Goal: Communication & Community: Answer question/provide support

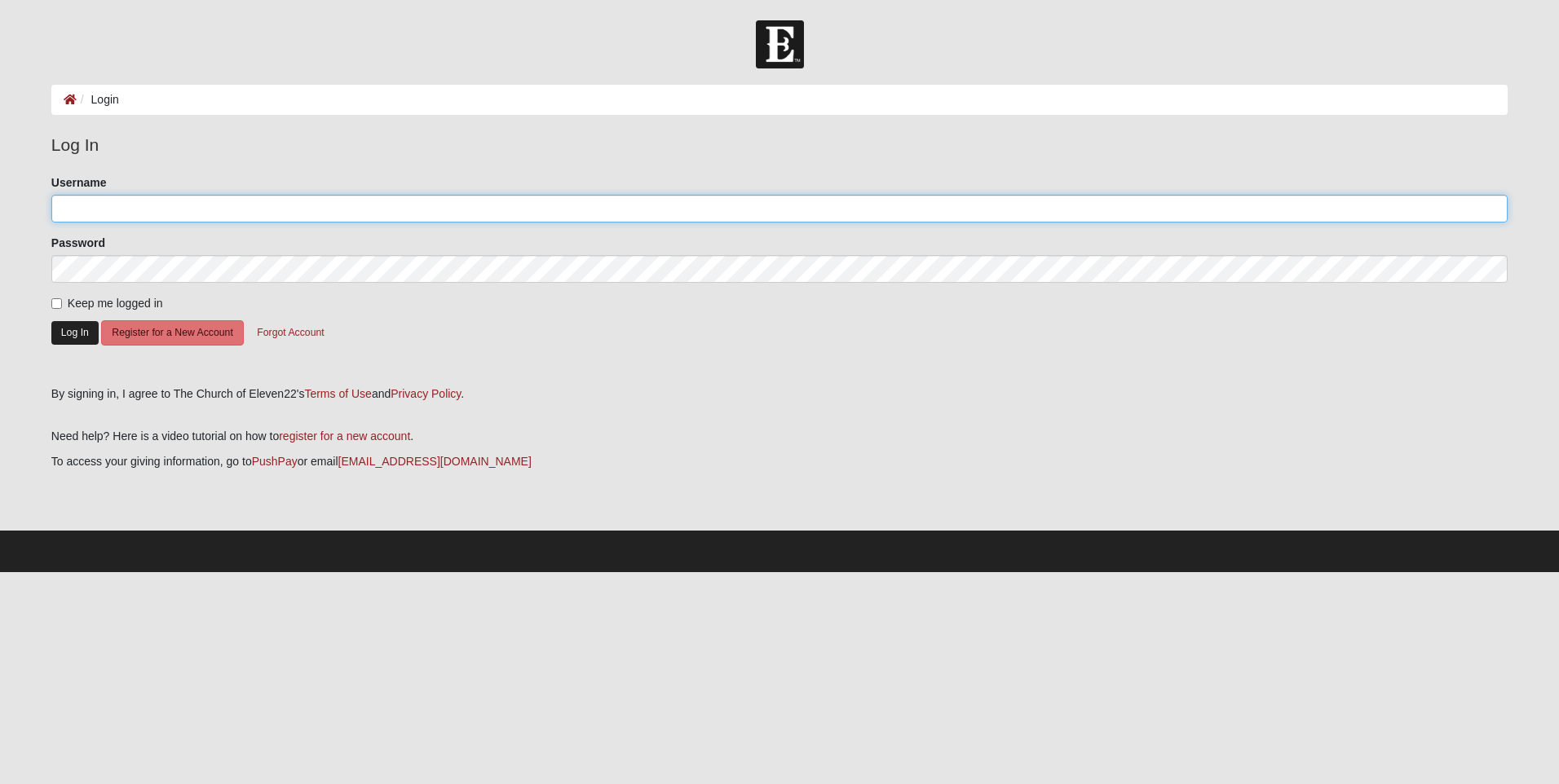
type input "boulineauangela@gmail.com"
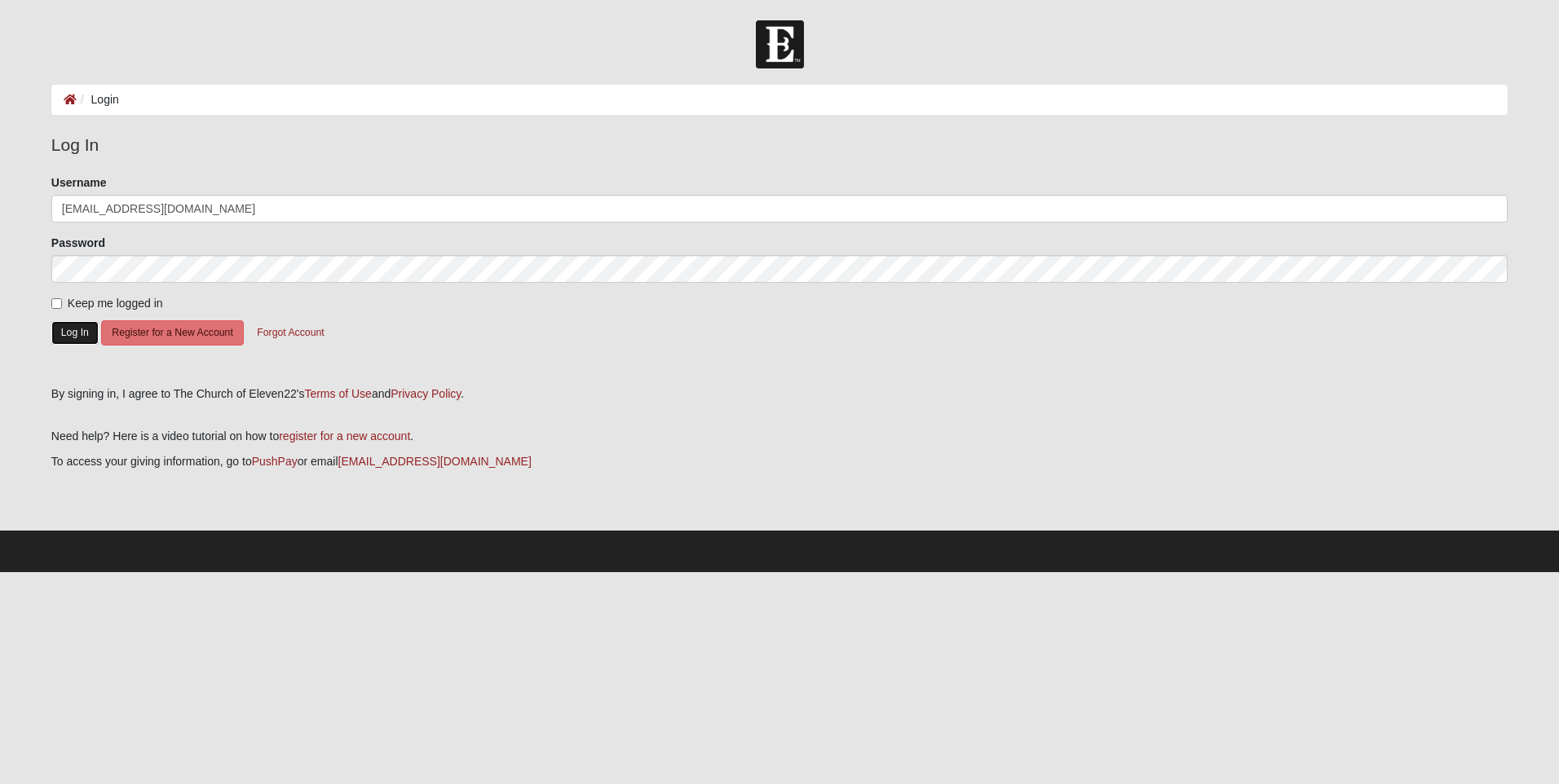
click at [85, 335] on button "Log In" at bounding box center [74, 332] width 47 height 24
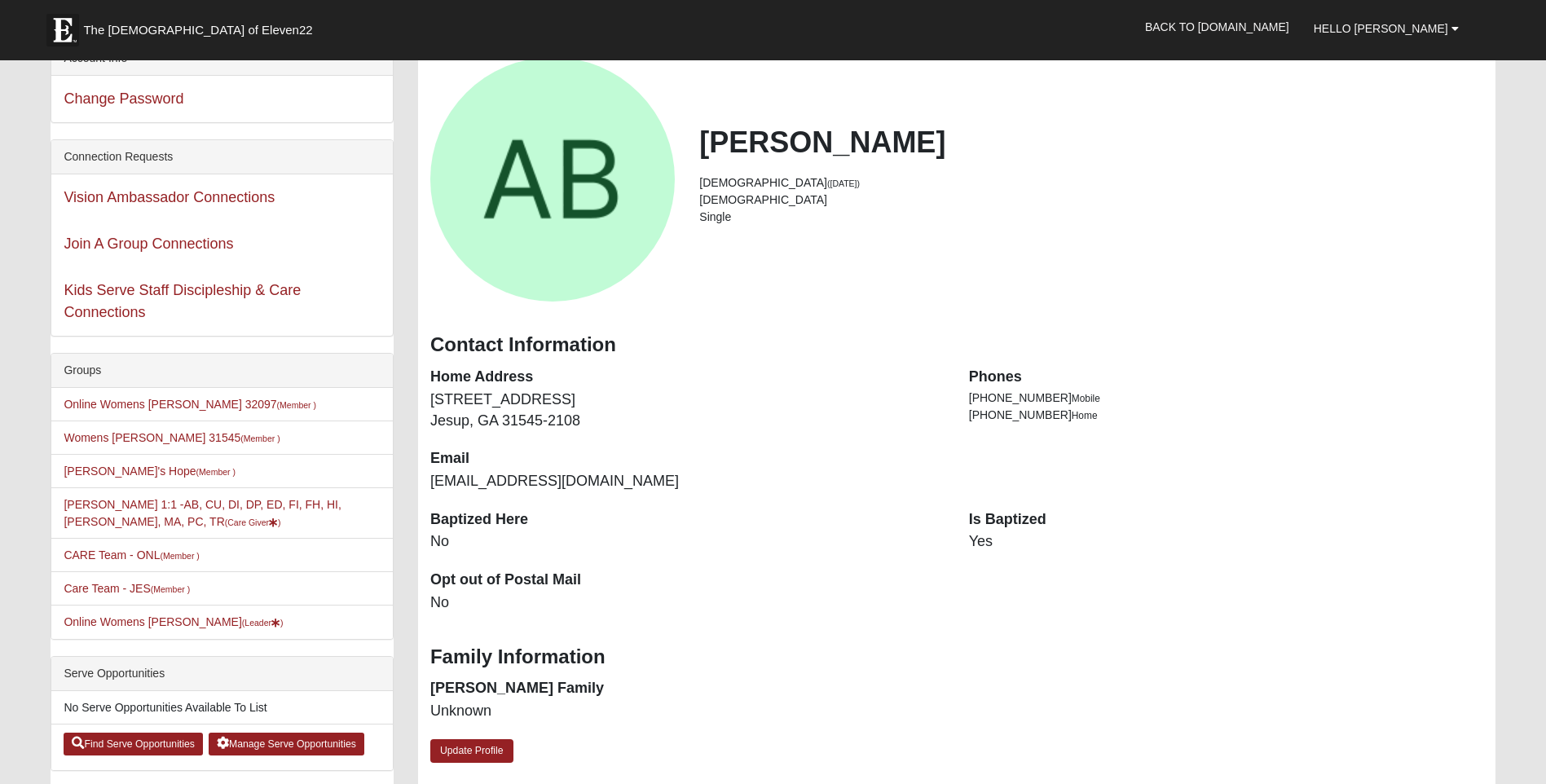
scroll to position [244, 0]
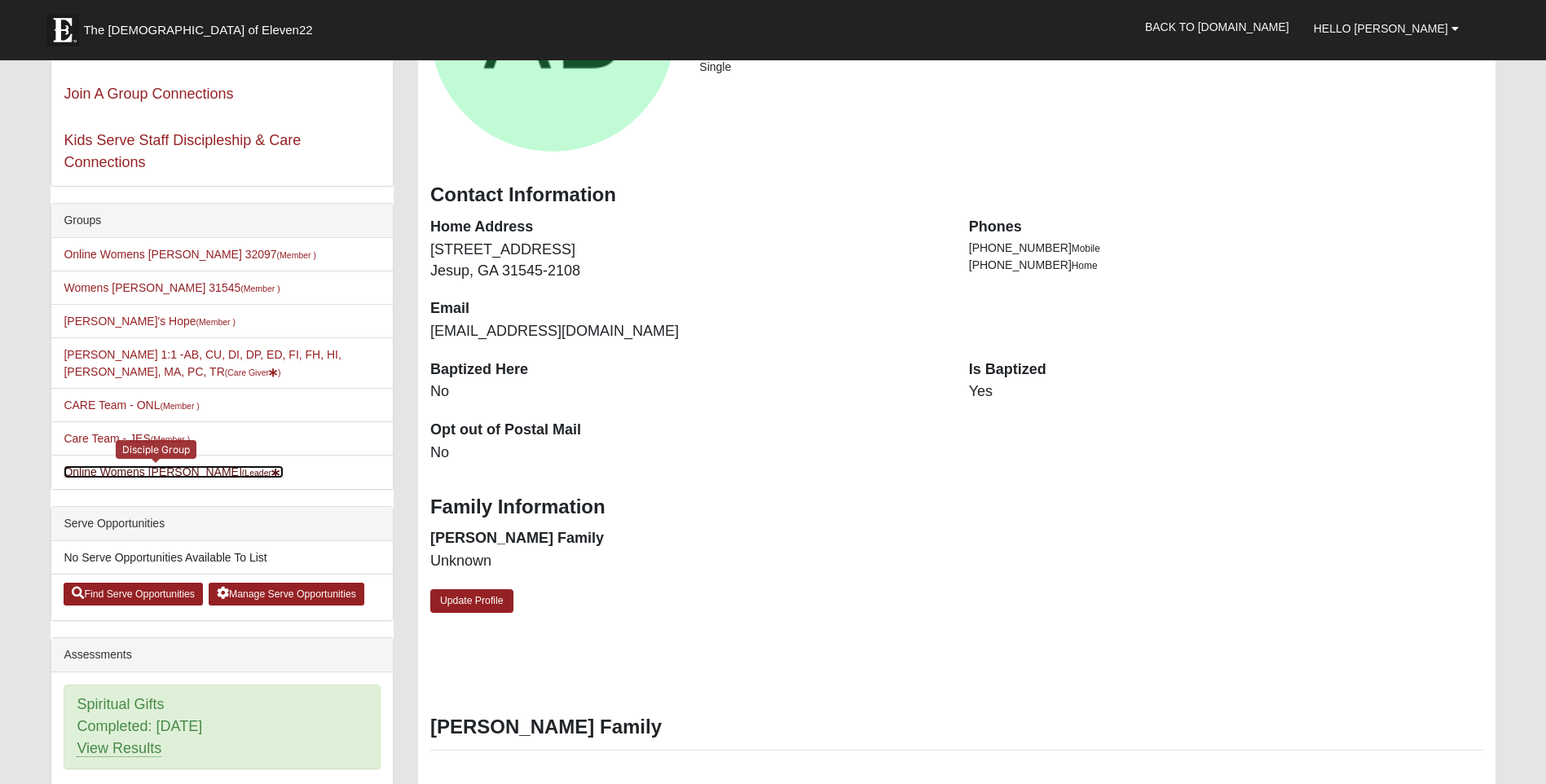
click at [141, 474] on link "Online Womens [PERSON_NAME] (Leader )" at bounding box center [173, 472] width 219 height 13
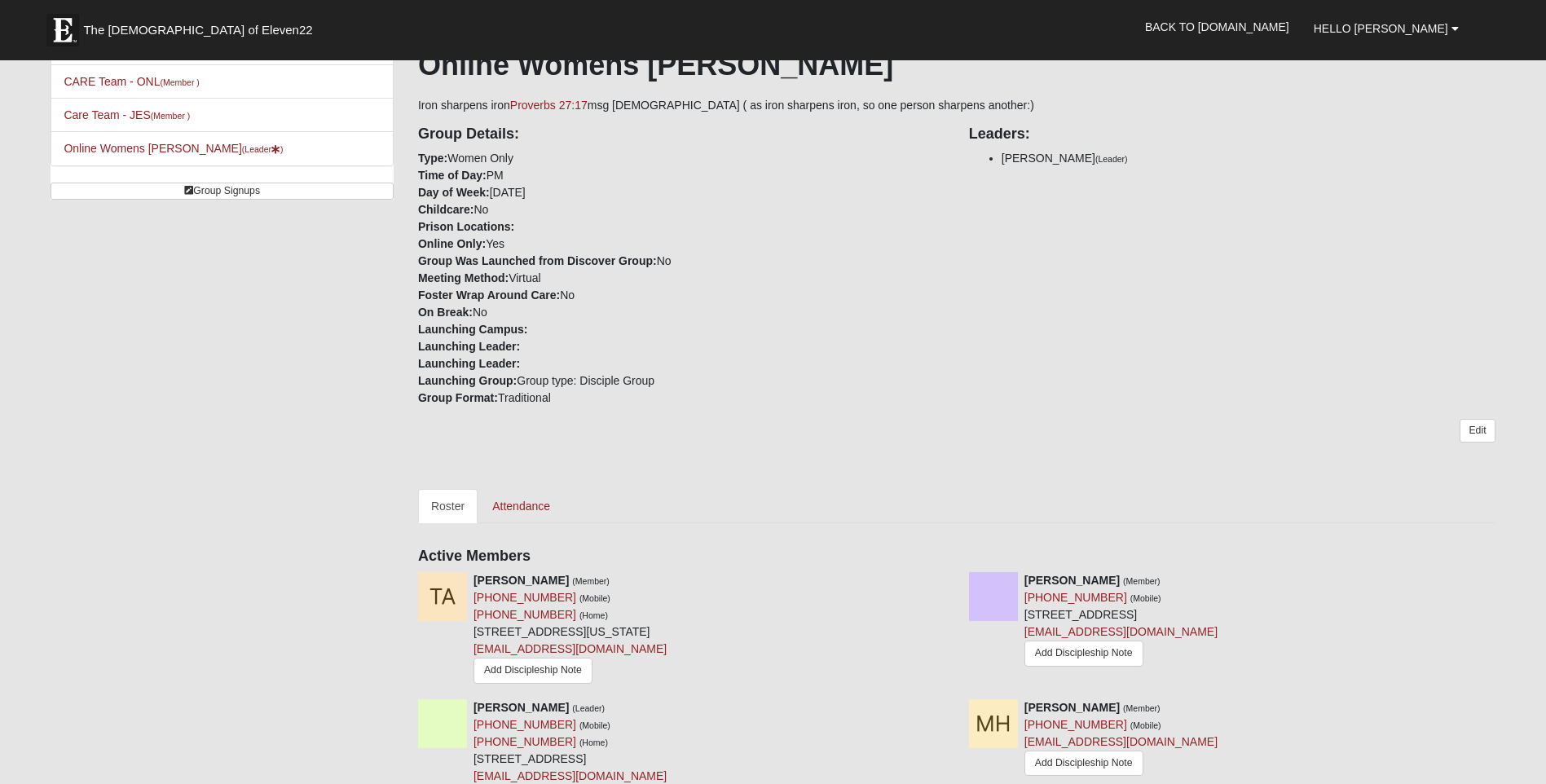
scroll to position [489, 0]
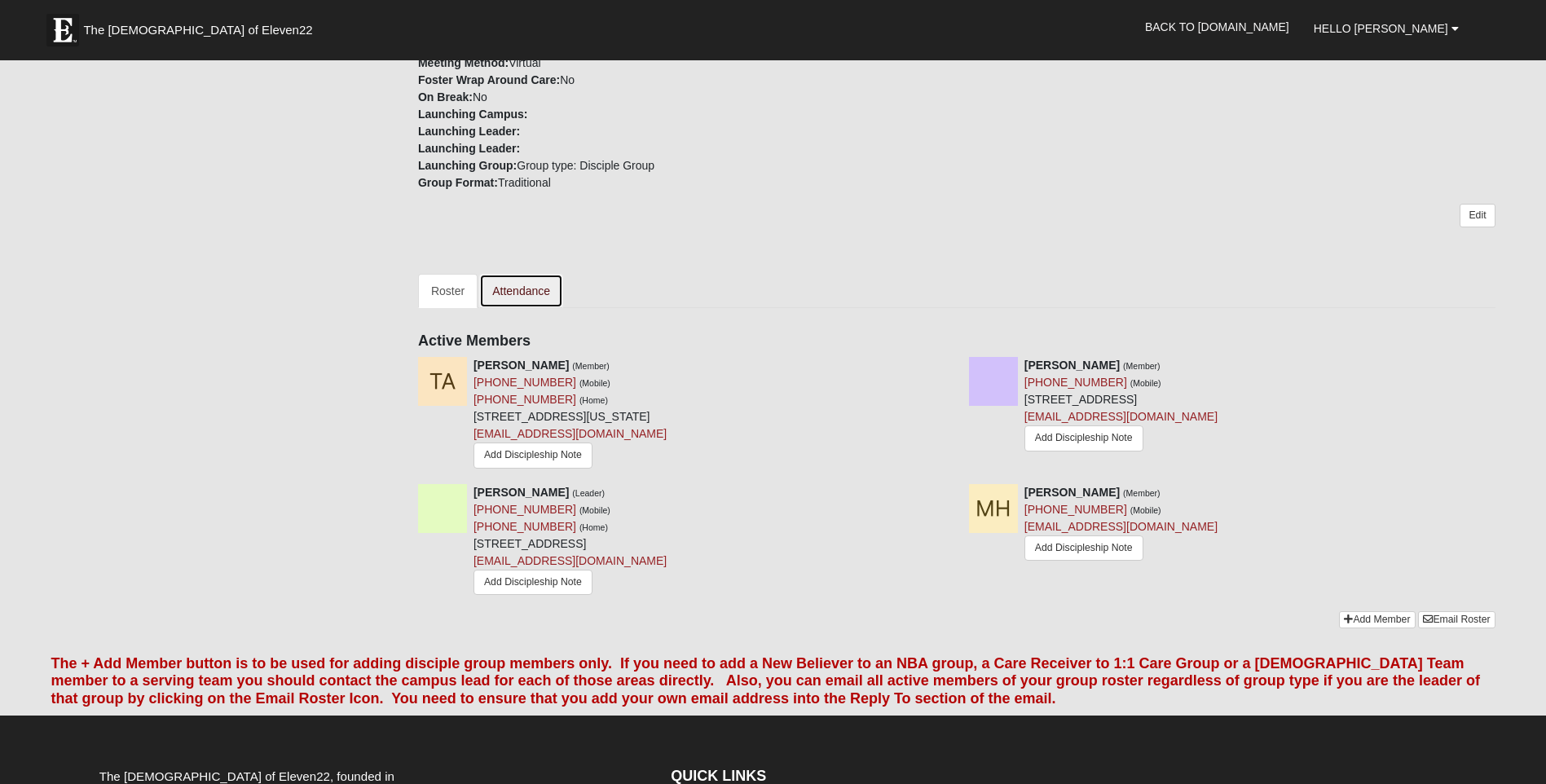
click at [540, 299] on link "Attendance" at bounding box center [522, 291] width 84 height 35
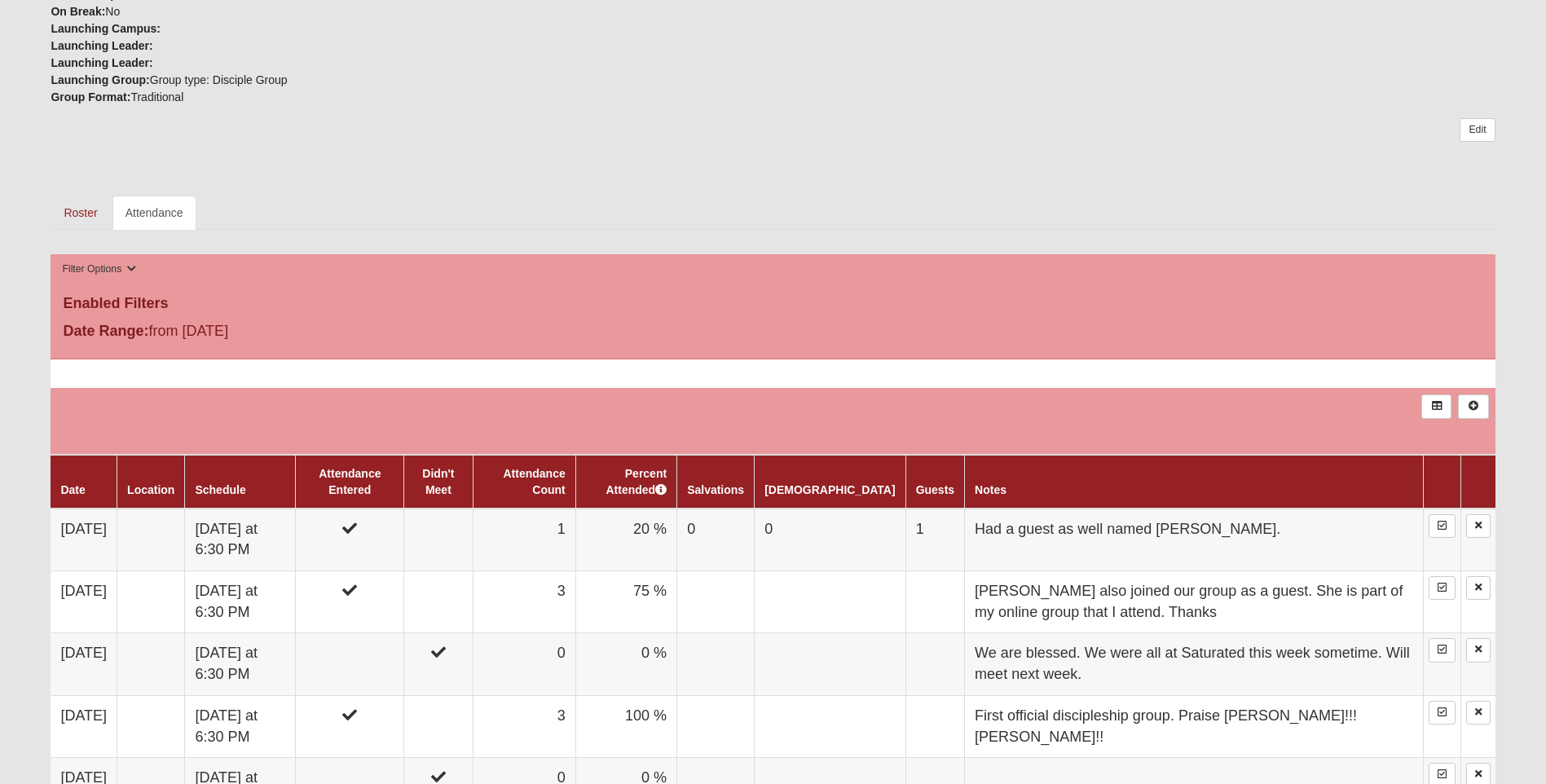
scroll to position [652, 0]
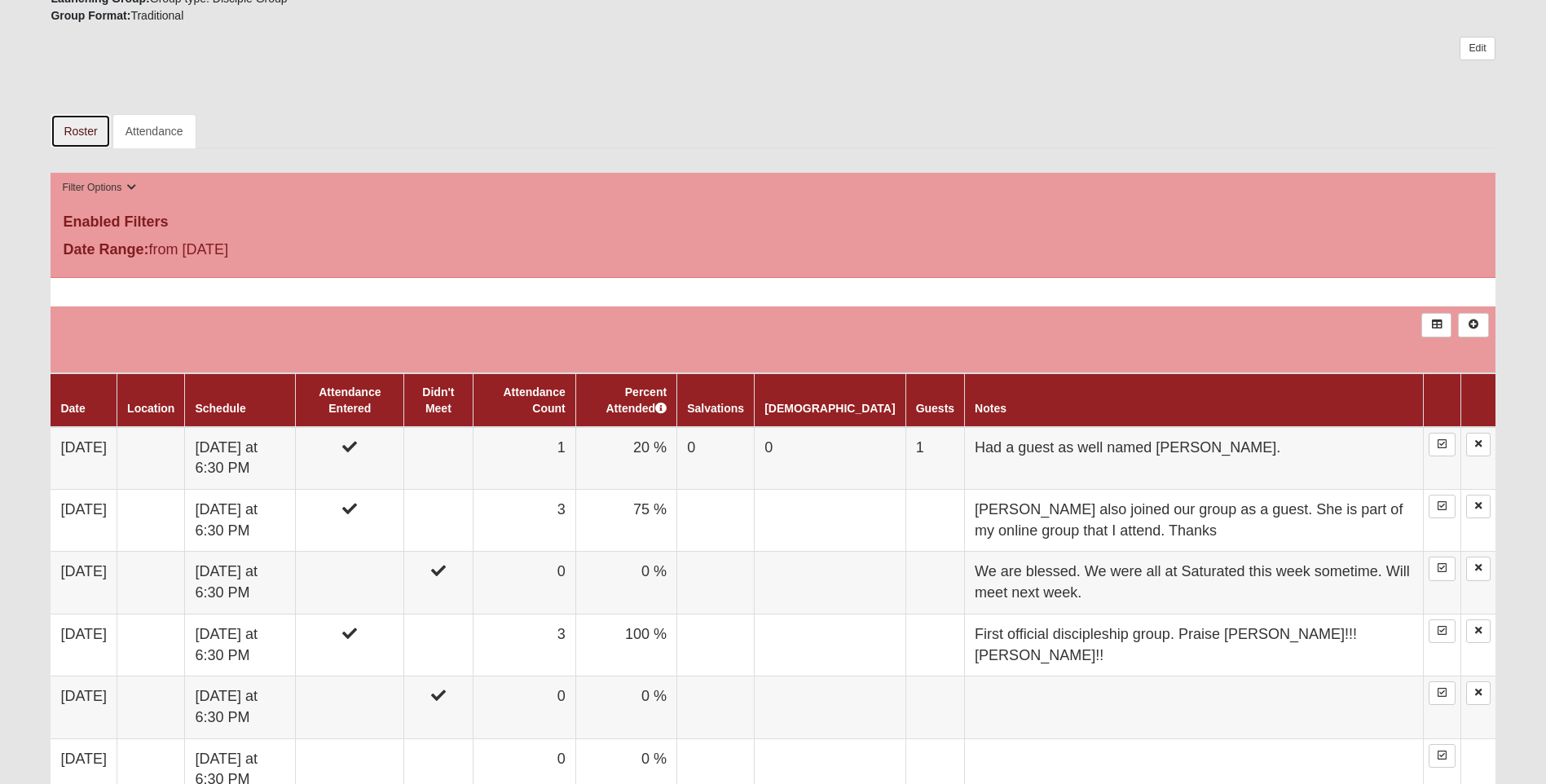
click at [81, 134] on link "Roster" at bounding box center [80, 132] width 59 height 35
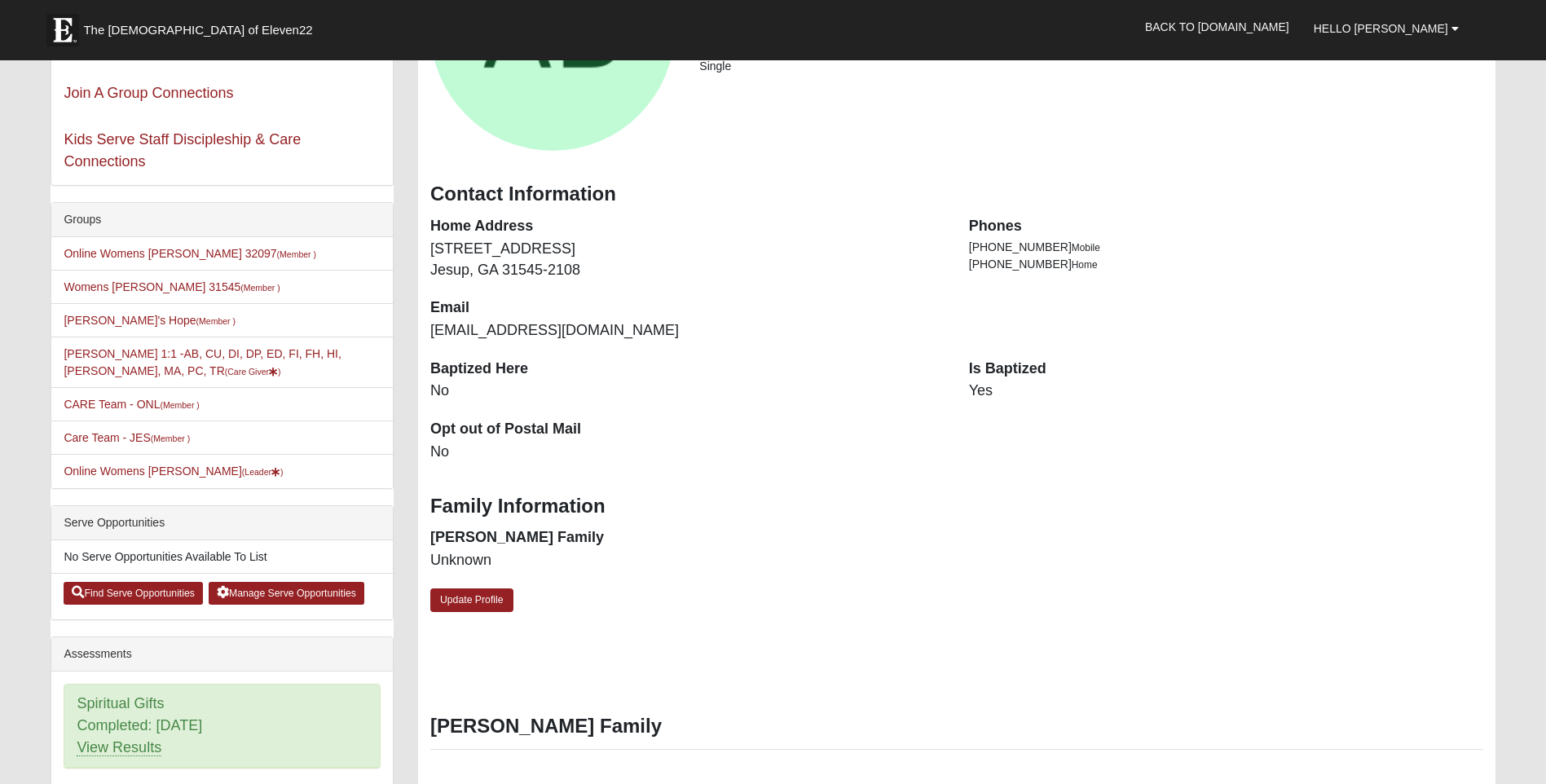
scroll to position [244, 0]
click at [341, 355] on link "Angela Boulineau 1:1 -AB, CU, DI, DP, ED, FI, FH, HI, LI, MA, PC, TR (Care Give…" at bounding box center [202, 363] width 277 height 30
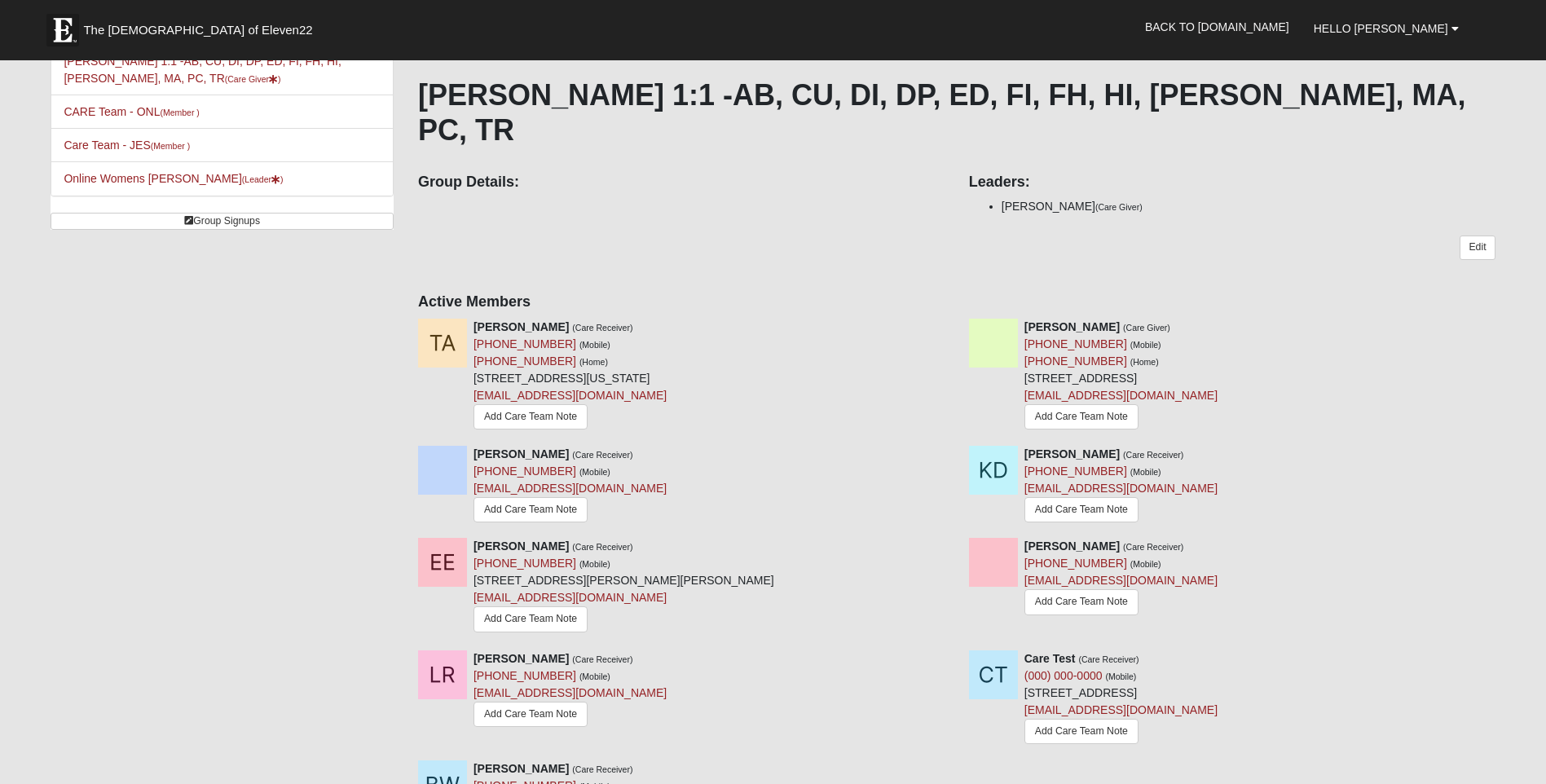
scroll to position [244, 0]
click at [575, 403] on link "Add Care Team Note" at bounding box center [531, 415] width 114 height 26
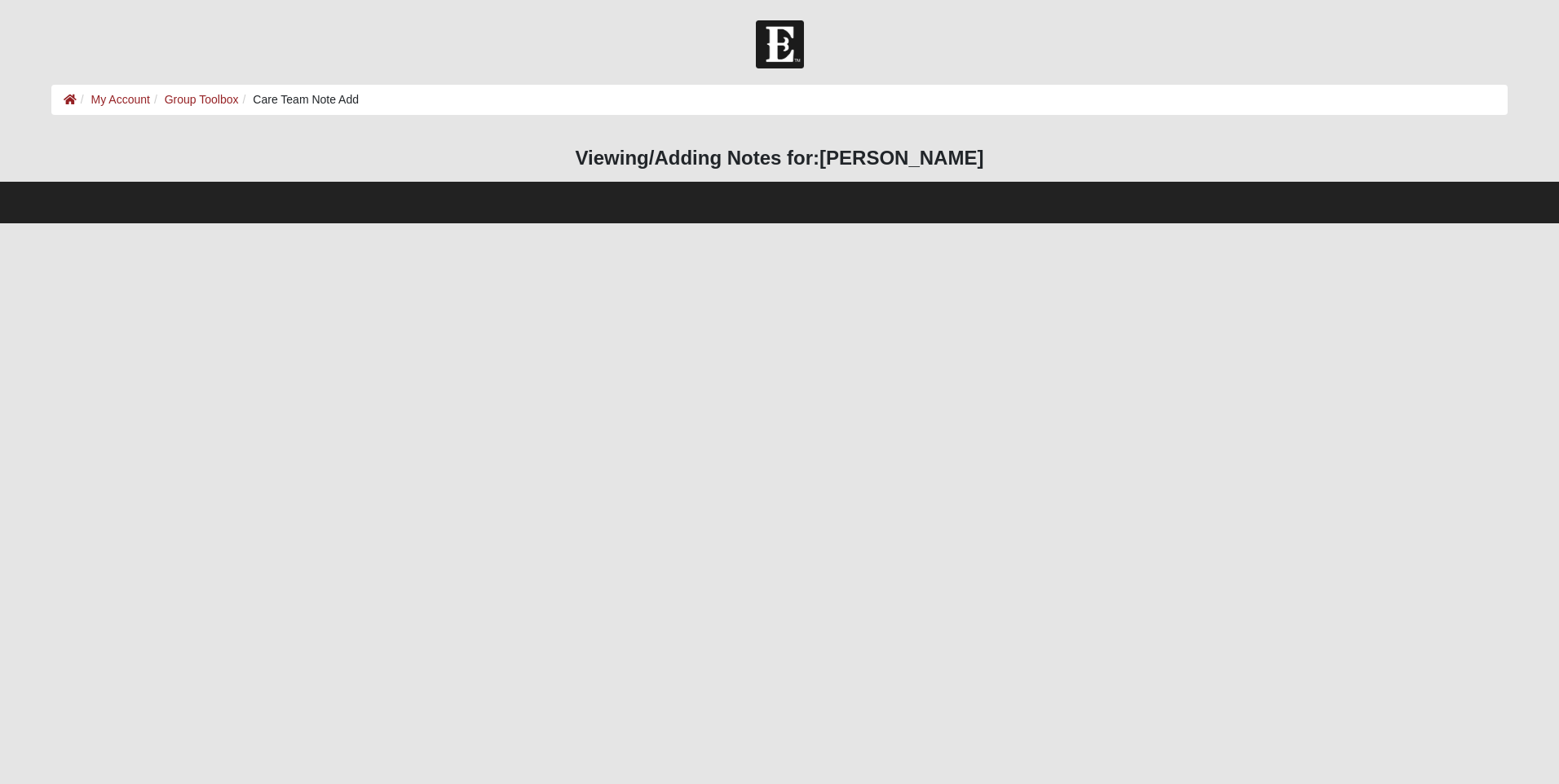
click at [331, 101] on li "Care Team Note Add" at bounding box center [299, 100] width 121 height 17
click at [122, 93] on link "My Account" at bounding box center [120, 100] width 58 height 13
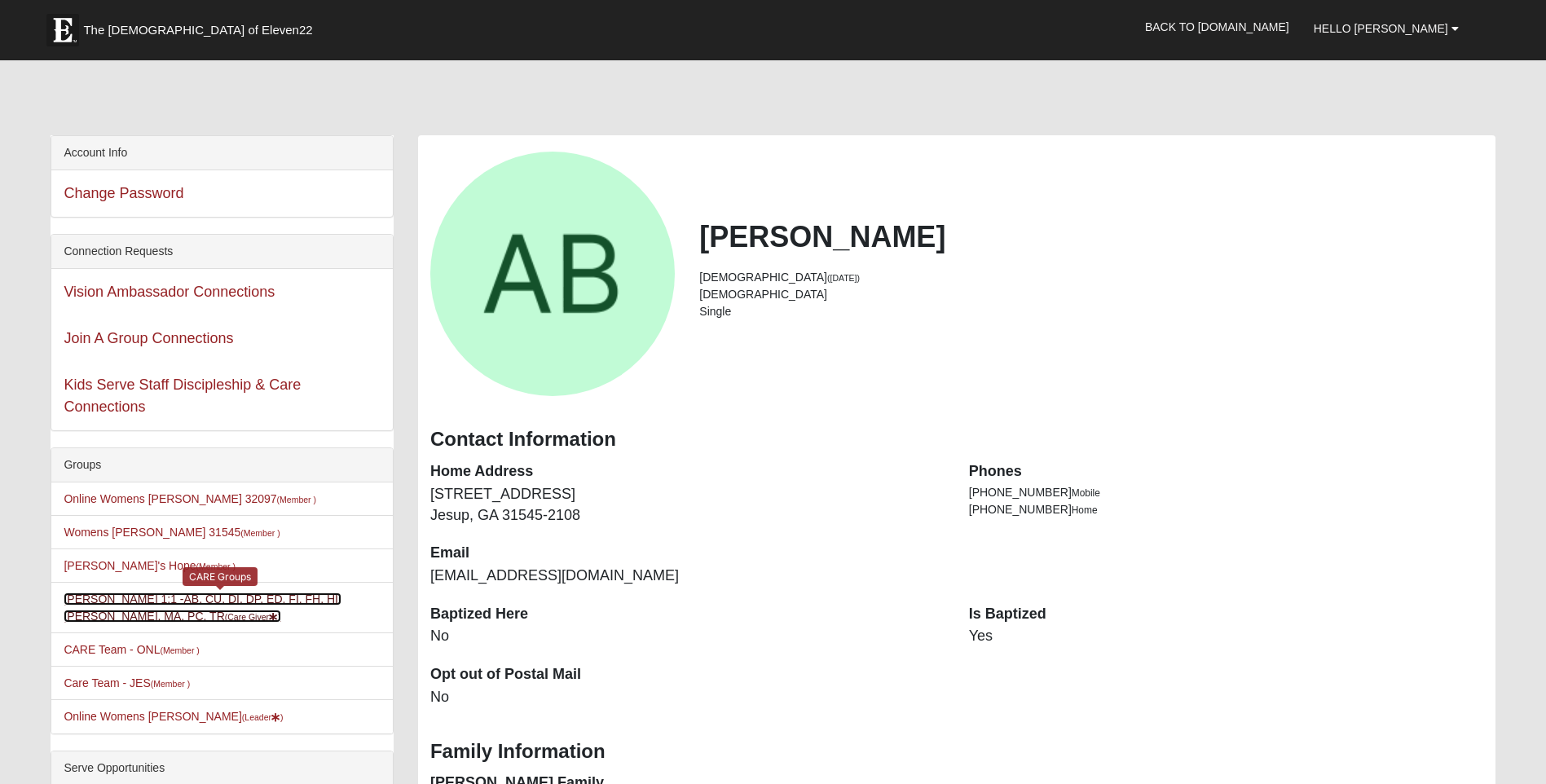
click at [293, 598] on link "[PERSON_NAME] 1:1 -AB, CU, DI, DP, ED, FI, FH, HI, LI, MA, PC, TR (Care Giver )" at bounding box center [202, 607] width 277 height 30
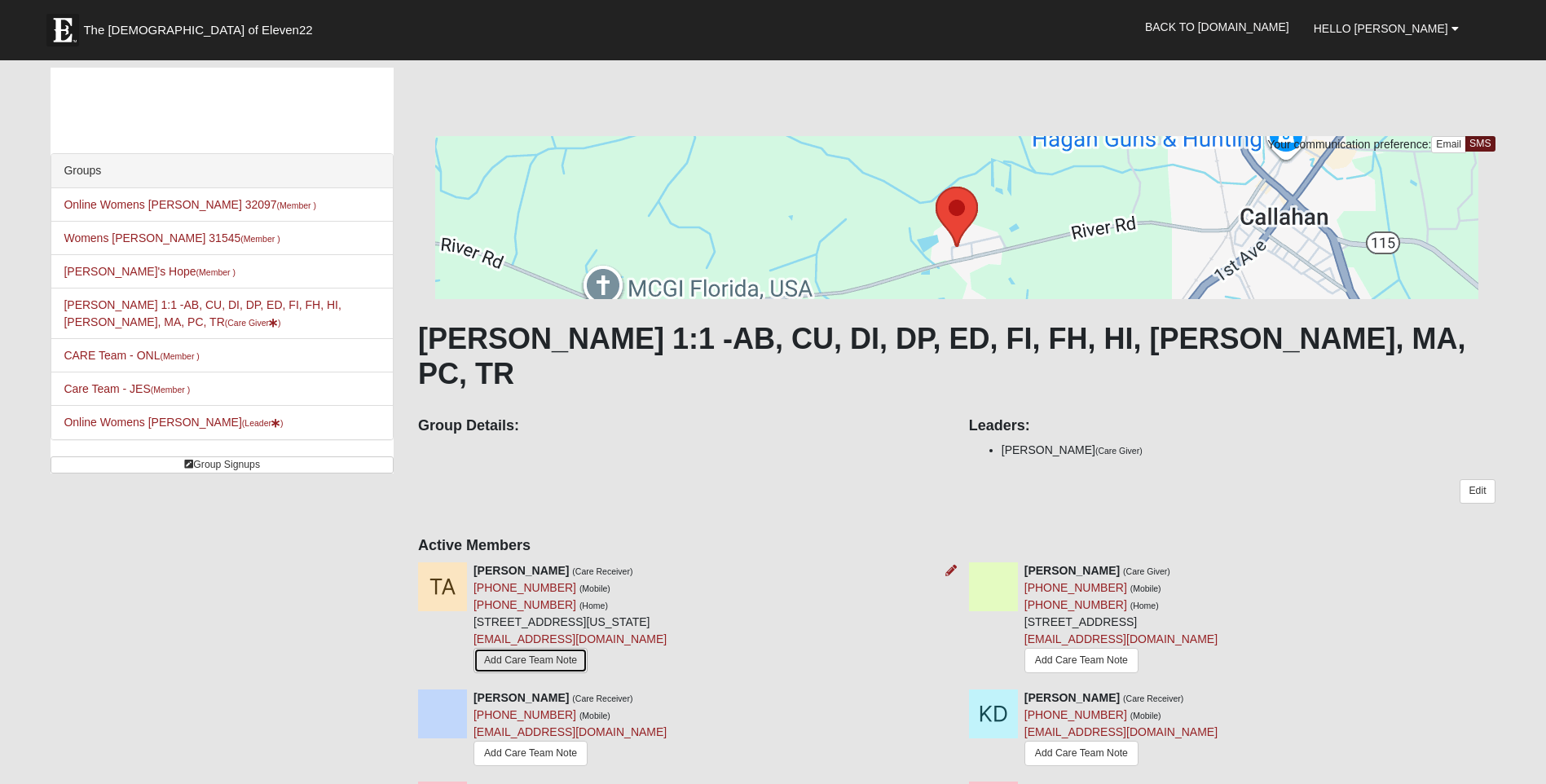
click at [544, 648] on link "Add Care Team Note" at bounding box center [531, 661] width 114 height 26
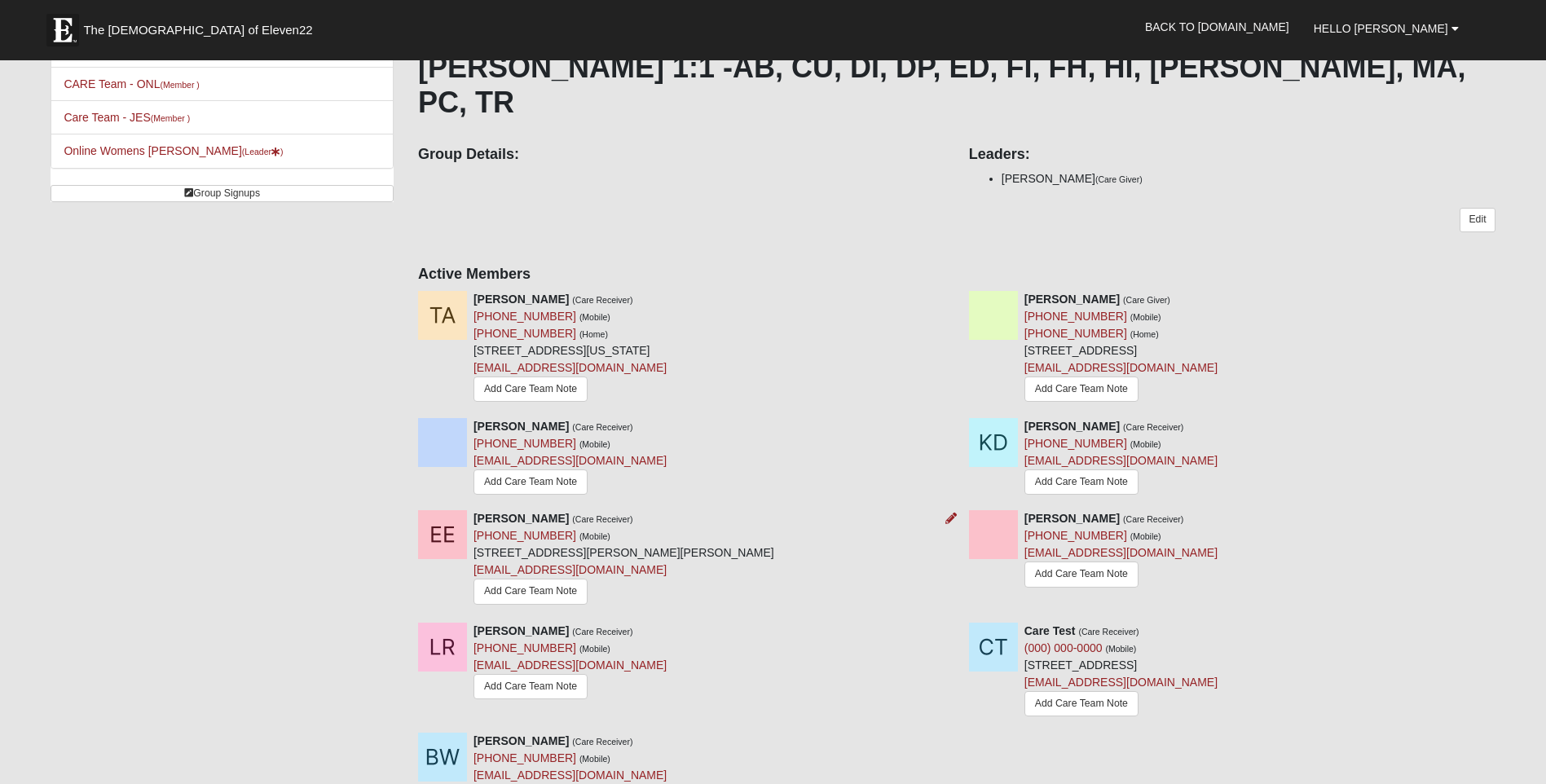
scroll to position [326, 0]
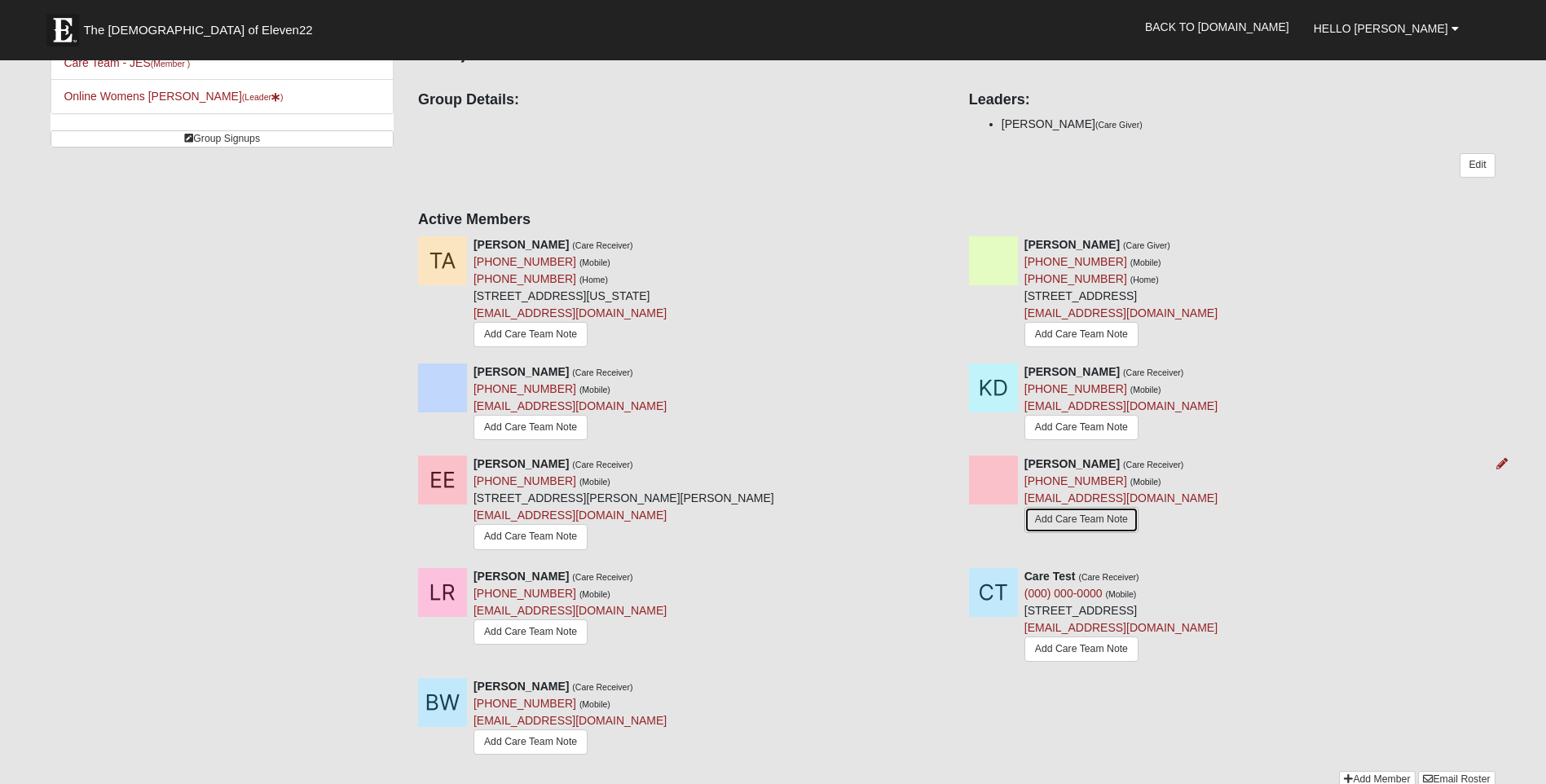
click at [1080, 507] on link "Add Care Team Note" at bounding box center [1081, 519] width 114 height 26
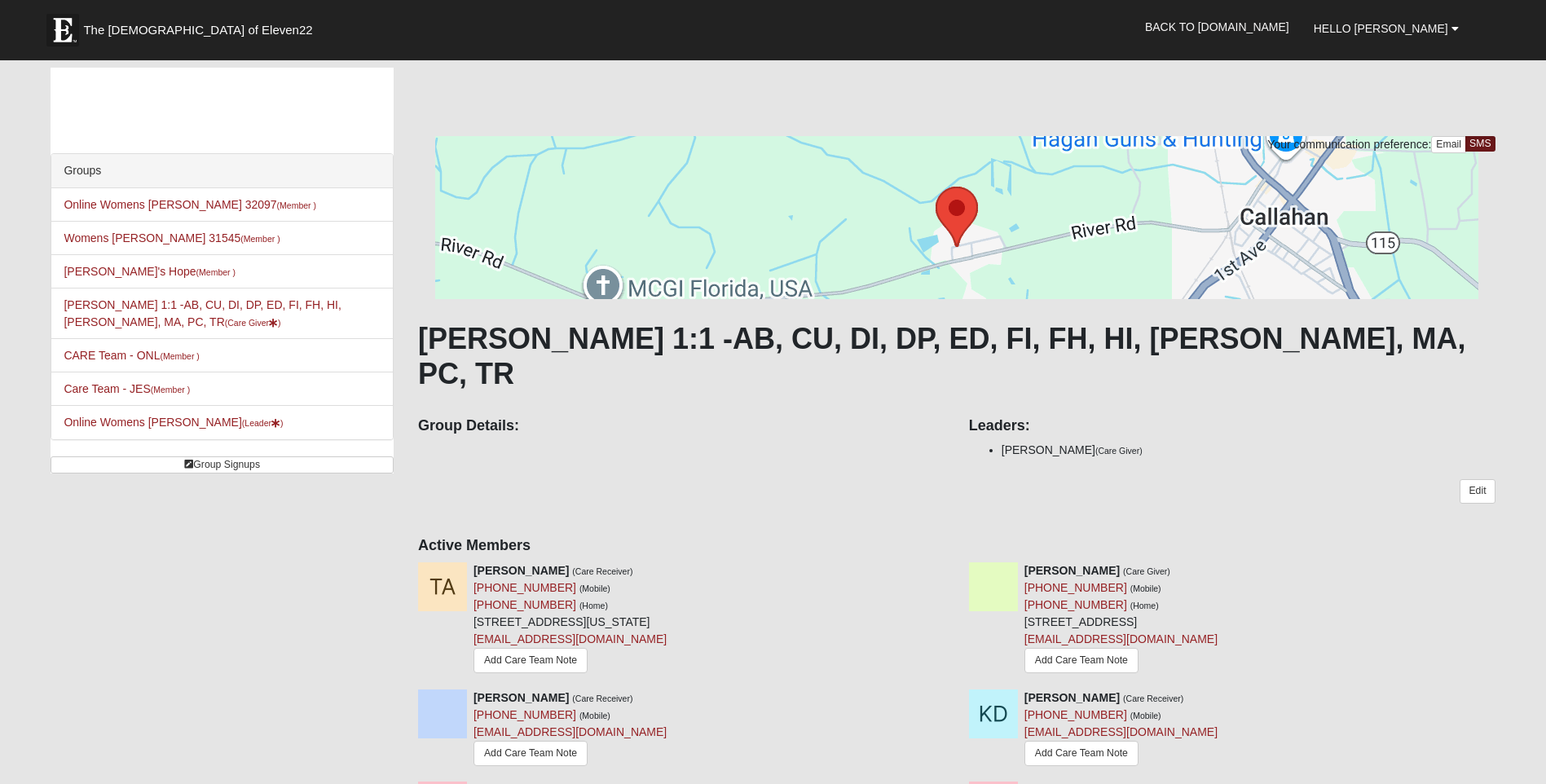
scroll to position [326, 0]
